Goal: Find specific page/section

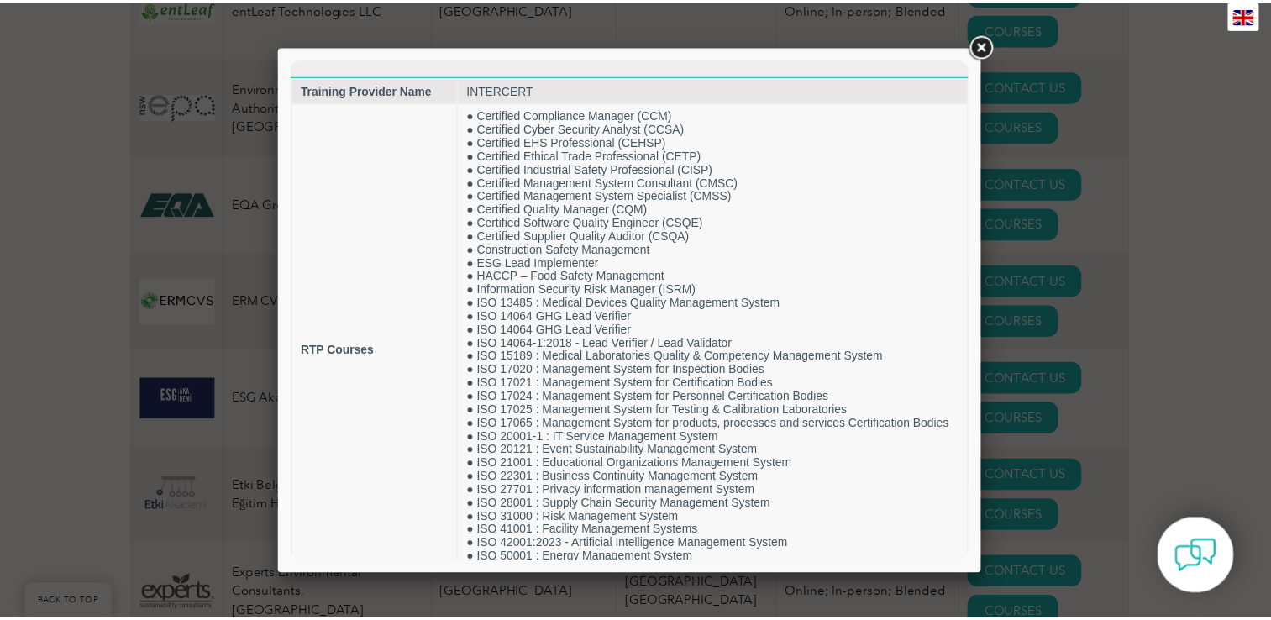
scroll to position [170, 0]
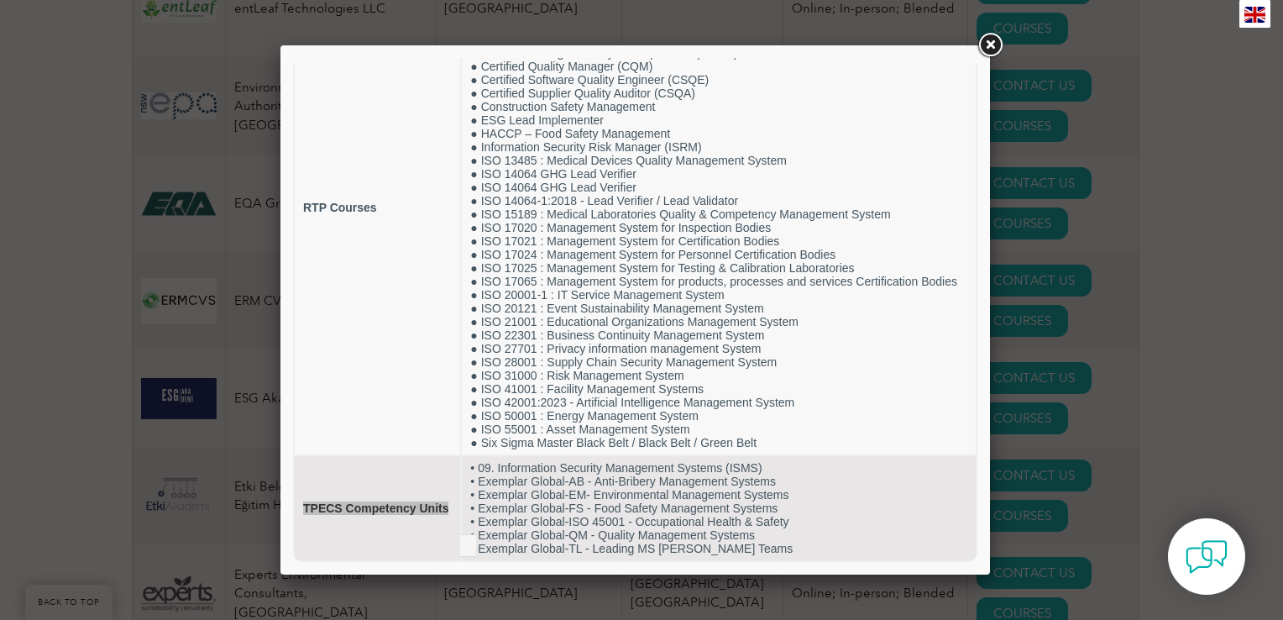
click at [993, 52] on link at bounding box center [990, 45] width 30 height 30
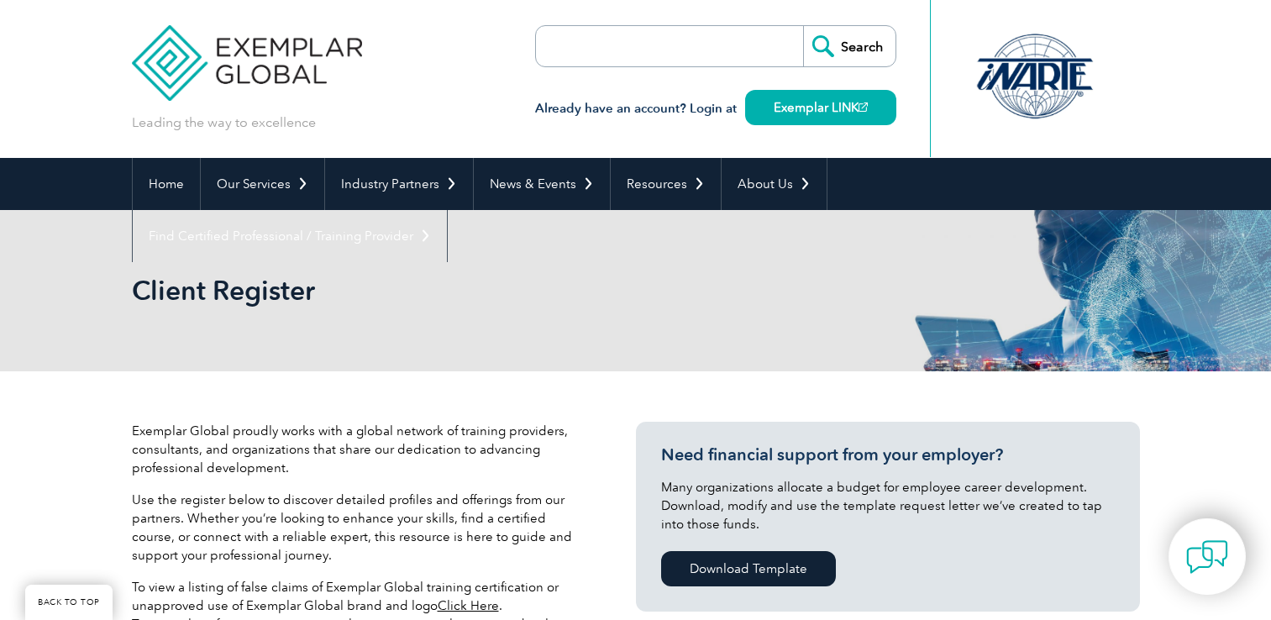
select select "[GEOGRAPHIC_DATA]"
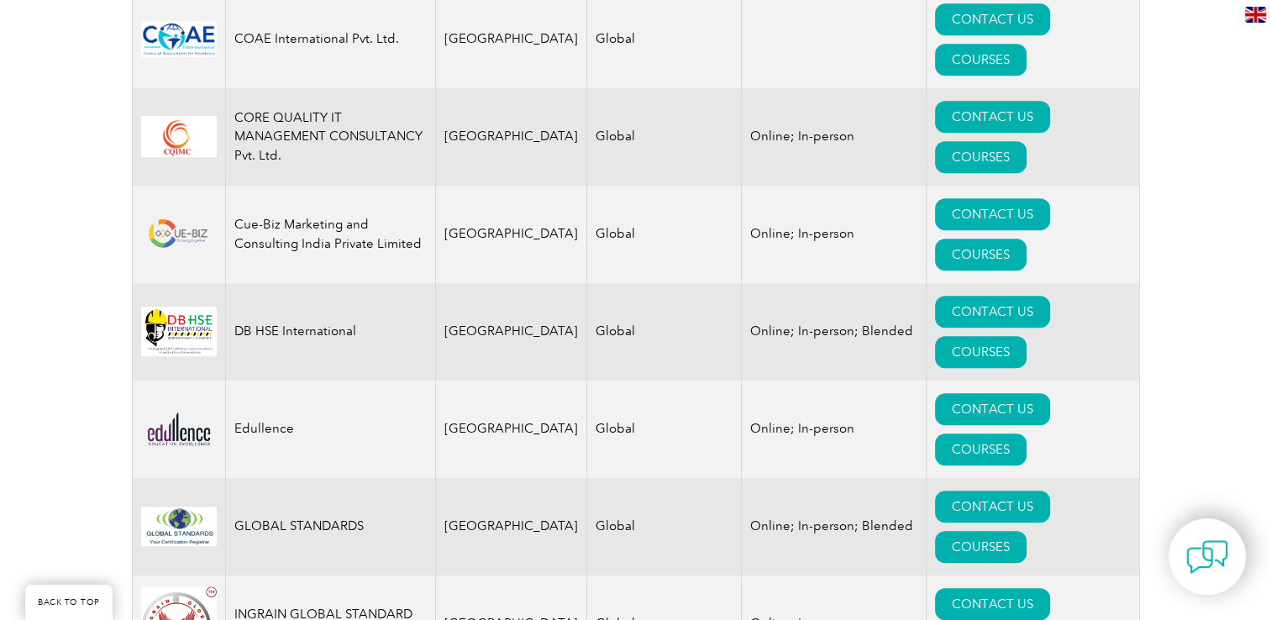
scroll to position [1376, 0]
